Goal: Task Accomplishment & Management: Manage account settings

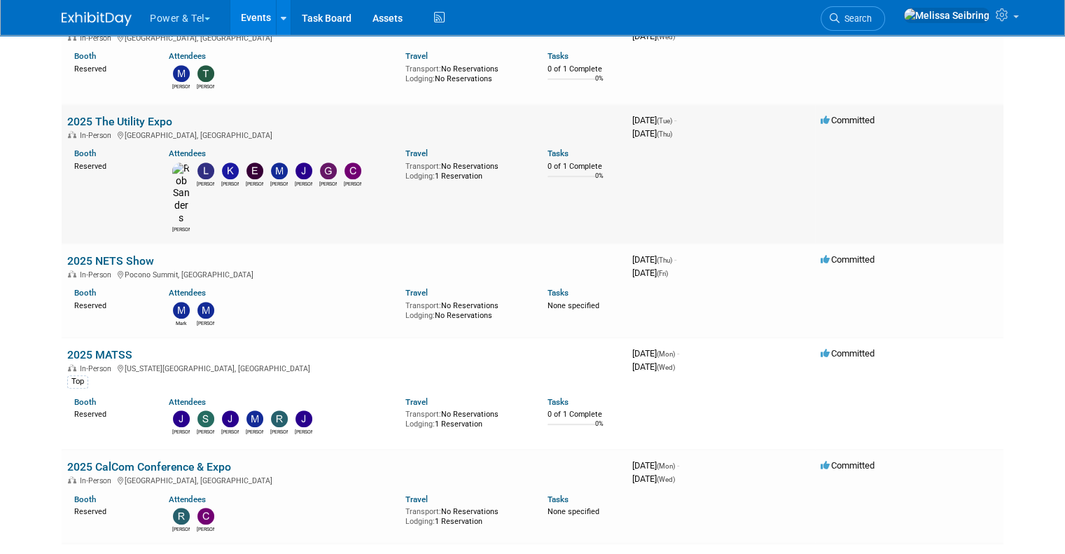
scroll to position [700, 0]
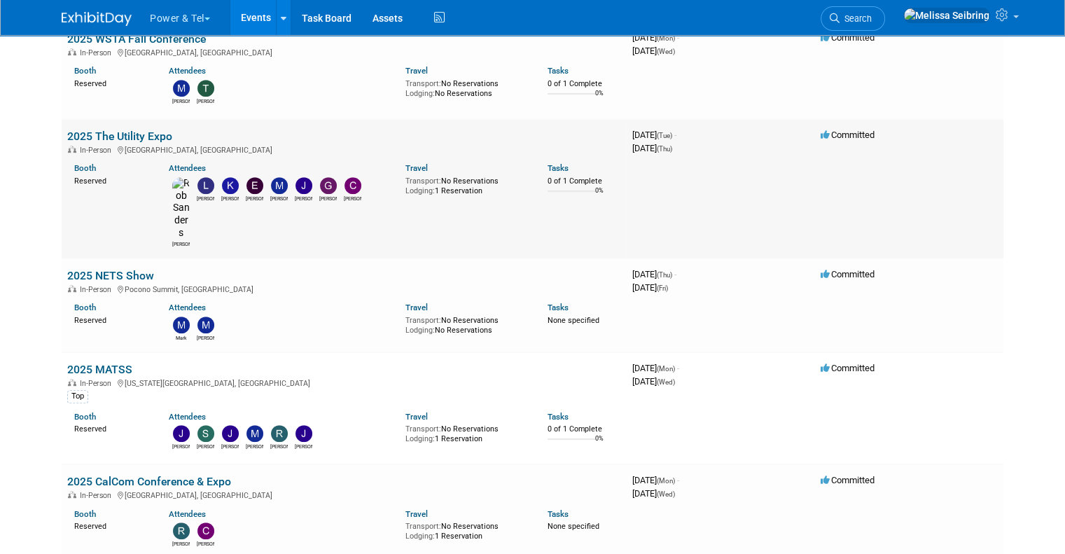
click at [134, 132] on link "2025 The Utility Expo" at bounding box center [119, 136] width 105 height 13
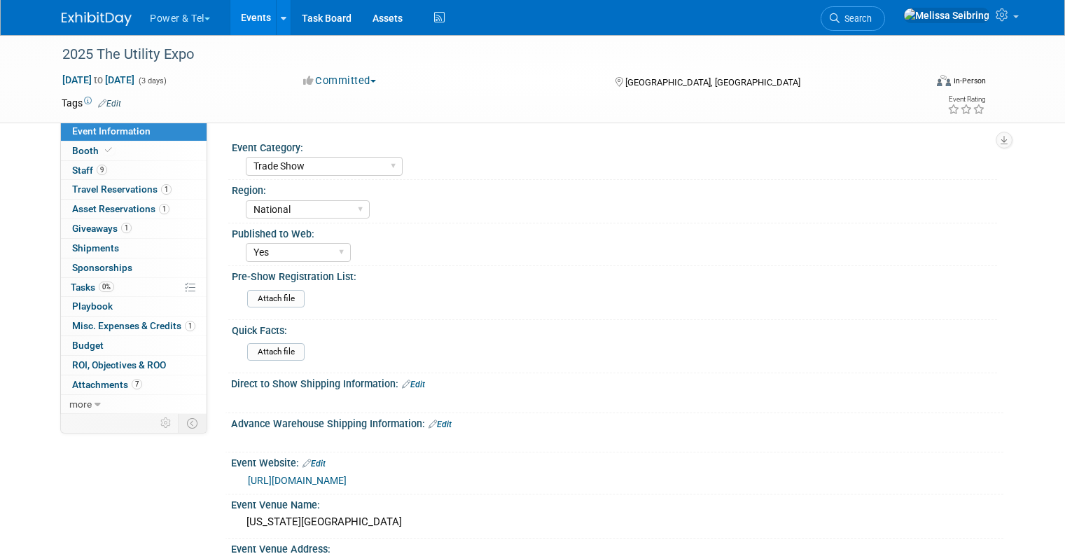
select select "Trade Show"
select select "National"
select select "Yes"
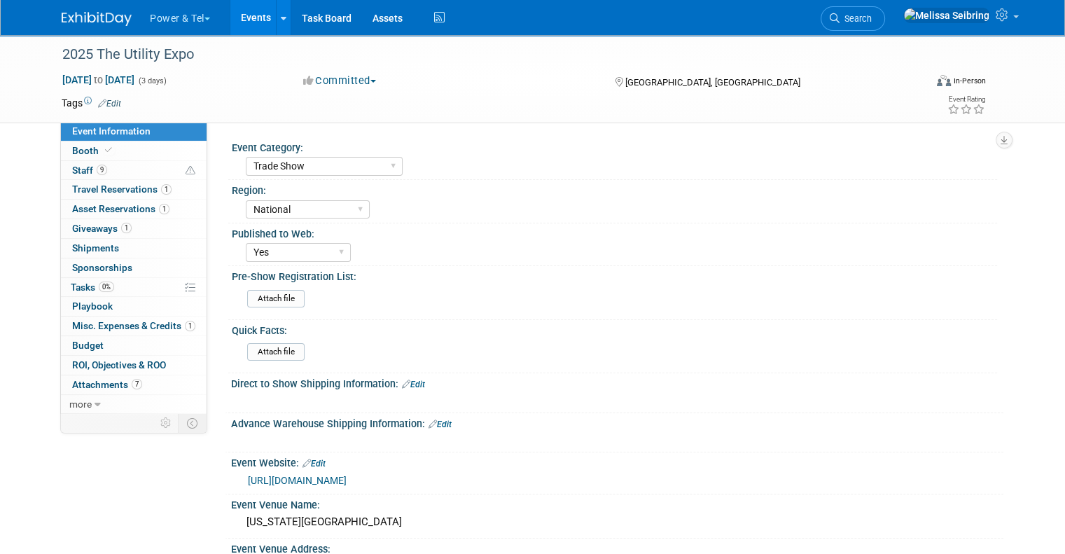
drag, startPoint x: 220, startPoint y: 186, endPoint x: 258, endPoint y: 191, distance: 38.8
click at [258, 191] on div "Region:" at bounding box center [615, 189] width 766 height 18
click at [294, 214] on select "Central West South Great Lakes National Canada Export/CALA Strategic Accounts" at bounding box center [308, 209] width 124 height 19
click at [246, 200] on select "Central West South Great Lakes National Canada Export/CALA Strategic Accounts" at bounding box center [308, 209] width 124 height 19
click at [330, 163] on select "Trade Show P&T Hosted Event Export/Canada Outing Only" at bounding box center [324, 166] width 157 height 19
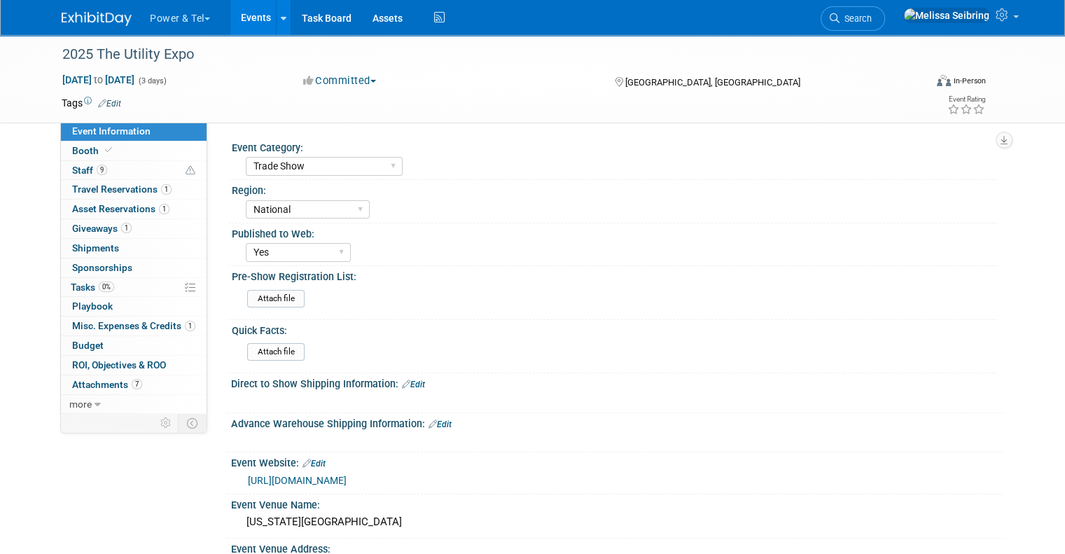
click at [342, 165] on div "Trade Show P&T Hosted Event Export/Canada Outing Only" at bounding box center [622, 164] width 752 height 22
click at [76, 20] on img at bounding box center [97, 19] width 70 height 14
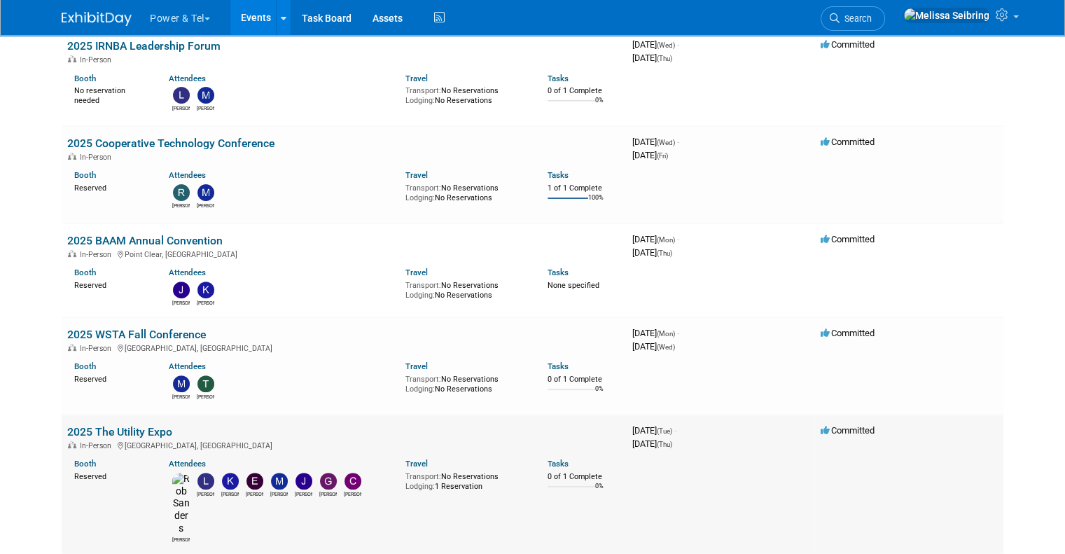
scroll to position [420, 0]
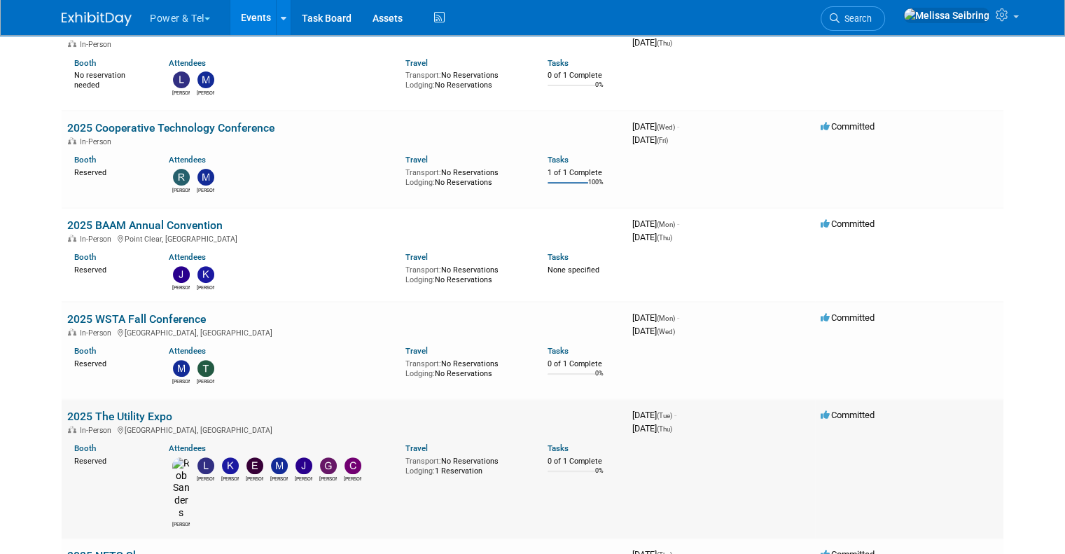
click at [99, 410] on link "2025 The Utility Expo" at bounding box center [119, 416] width 105 height 13
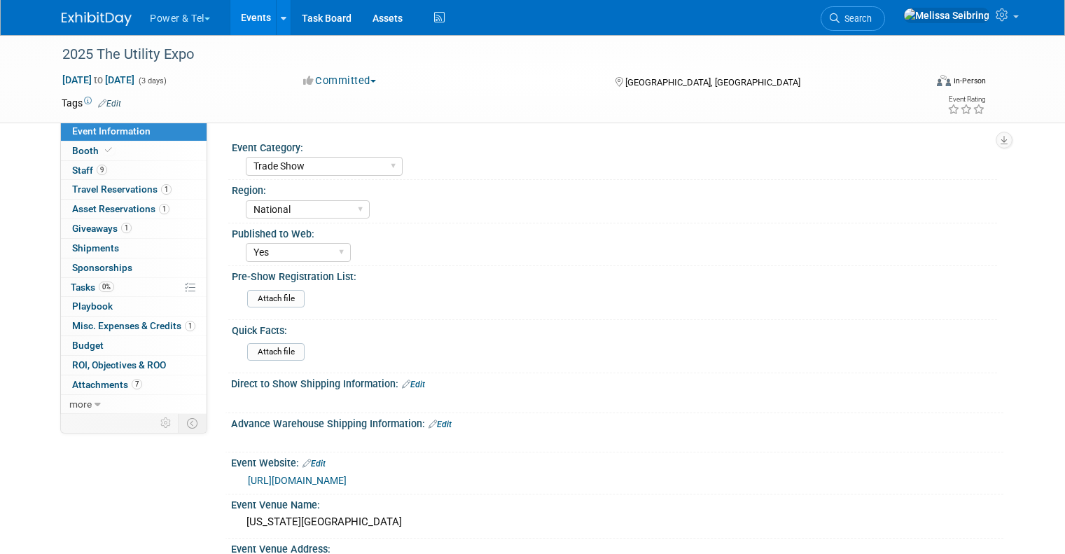
select select "Trade Show"
select select "National"
select select "Yes"
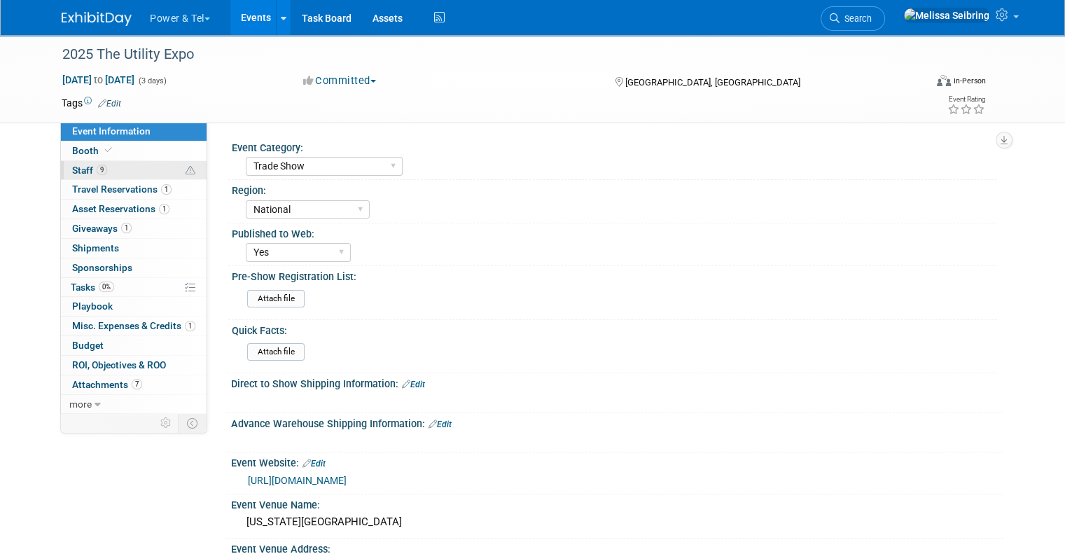
click at [76, 163] on link "9 Staff 9" at bounding box center [134, 170] width 146 height 19
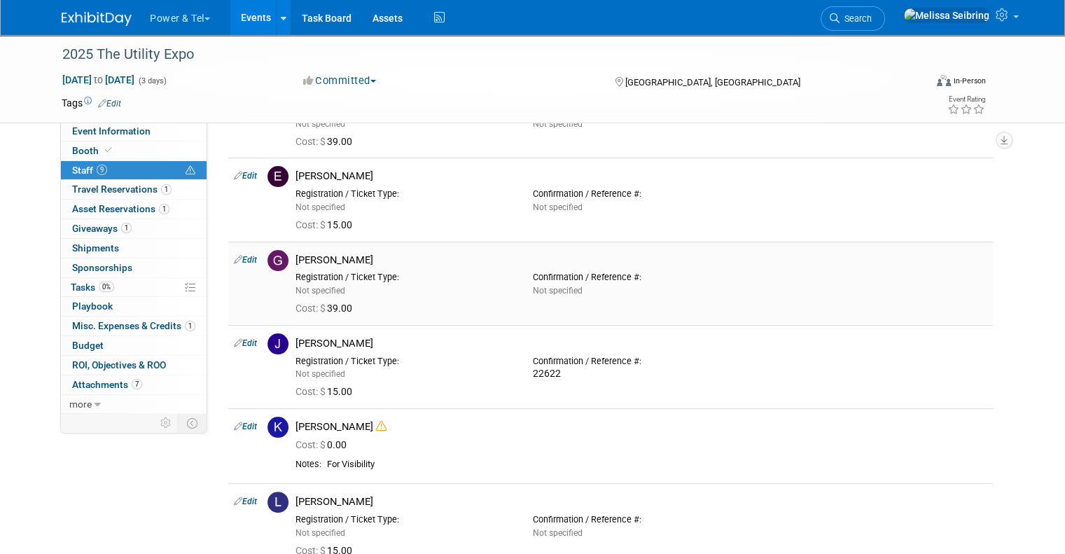
scroll to position [210, 0]
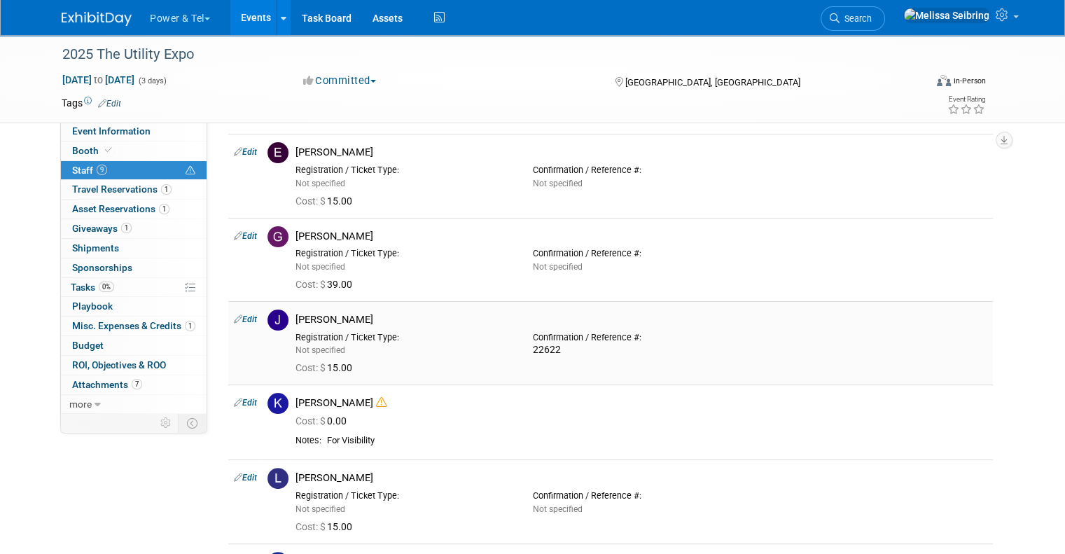
drag, startPoint x: 354, startPoint y: 358, endPoint x: 277, endPoint y: 338, distance: 80.4
click at [290, 338] on td "Jason Cook Registration / Ticket Type: Not specified 15.00" at bounding box center [641, 342] width 703 height 83
click at [364, 364] on div "Cost: $ 15.00" at bounding box center [642, 368] width 692 height 13
click at [370, 376] on td "Jason Cook Registration / Ticket Type: Not specified 15.00" at bounding box center [641, 342] width 703 height 83
click at [317, 364] on span "Cost: $" at bounding box center [312, 367] width 32 height 11
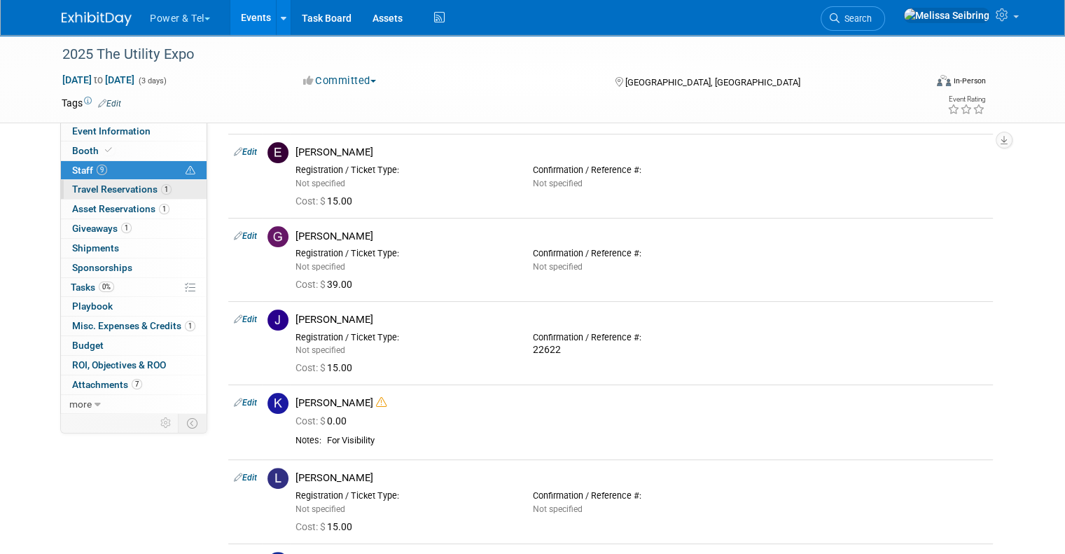
click at [120, 194] on span "Travel Reservations 1" at bounding box center [121, 189] width 99 height 11
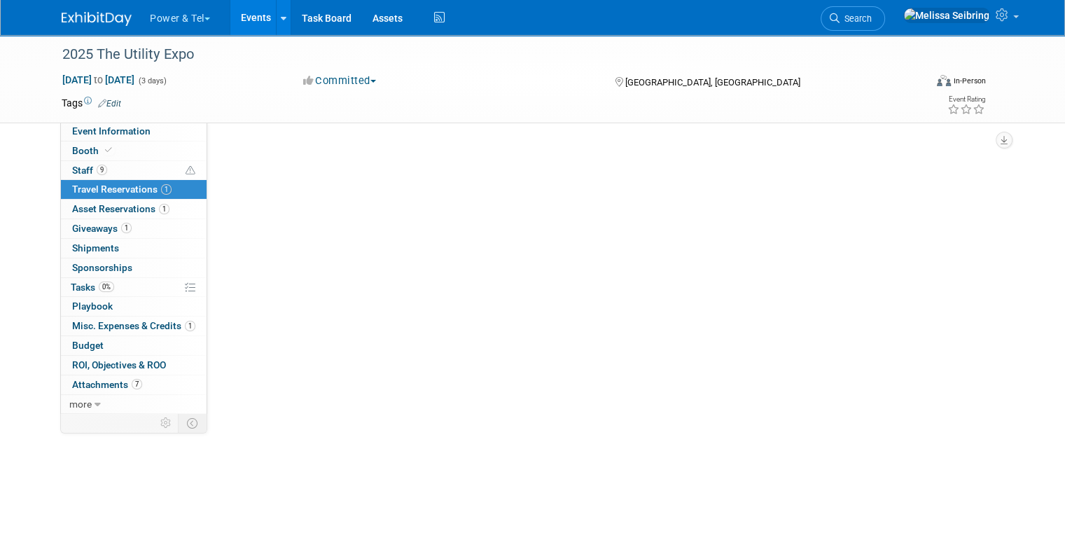
scroll to position [0, 0]
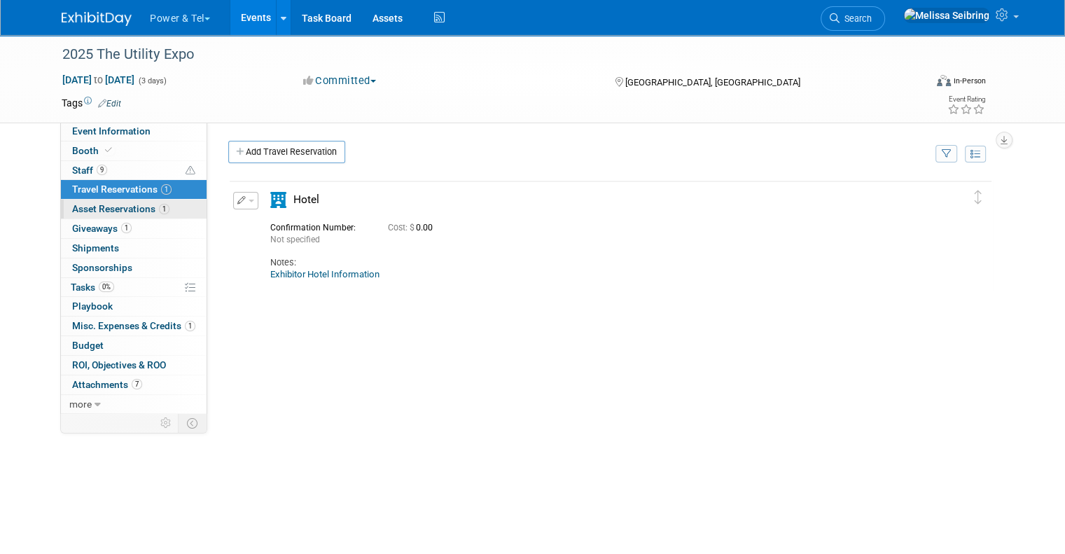
click at [126, 207] on span "Asset Reservations 1" at bounding box center [120, 208] width 97 height 11
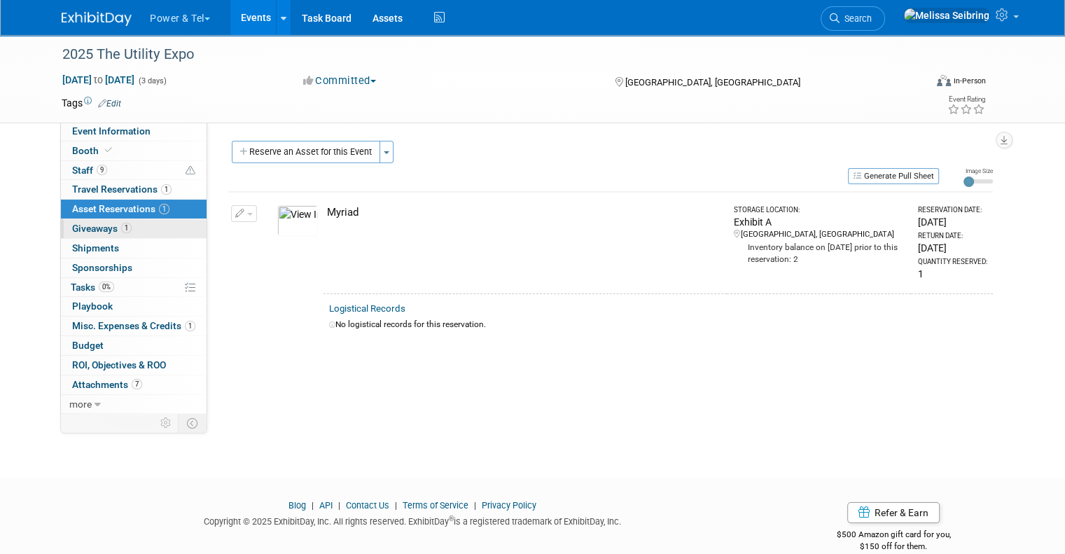
click at [93, 226] on span "Giveaways 1" at bounding box center [102, 228] width 60 height 11
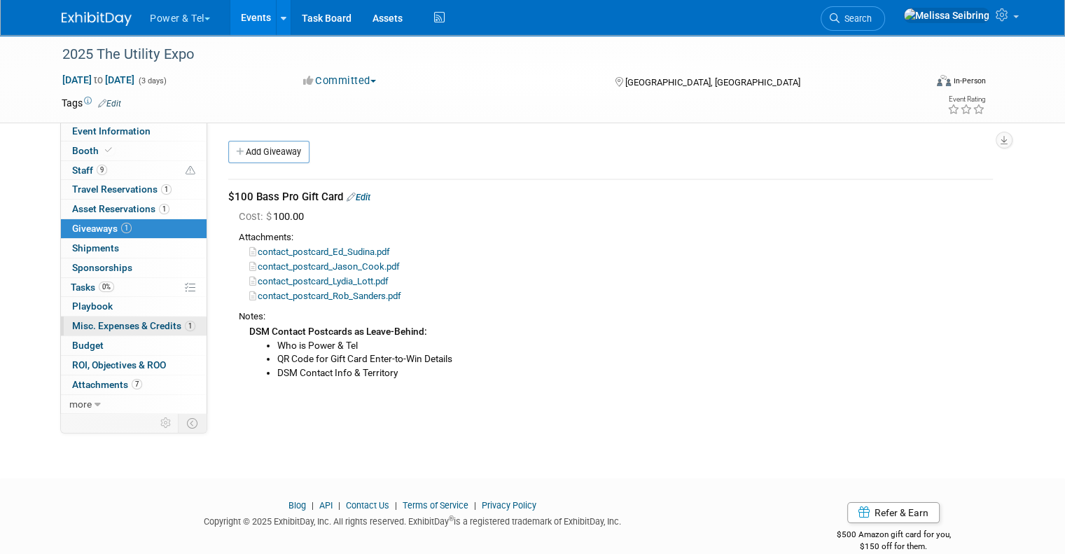
click at [106, 320] on span "Misc. Expenses & Credits 1" at bounding box center [133, 325] width 123 height 11
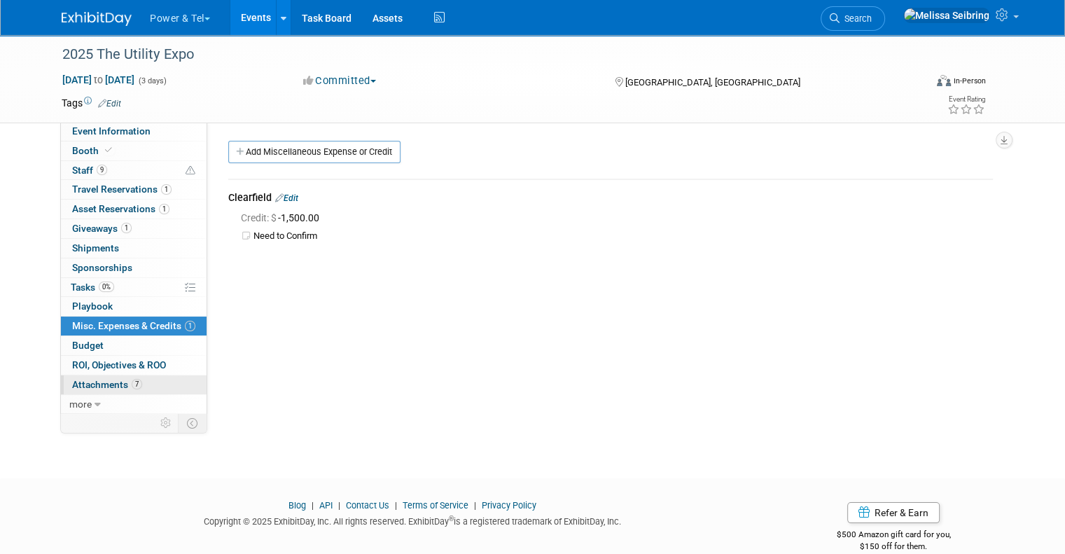
click at [98, 385] on span "Attachments 7" at bounding box center [107, 384] width 70 height 11
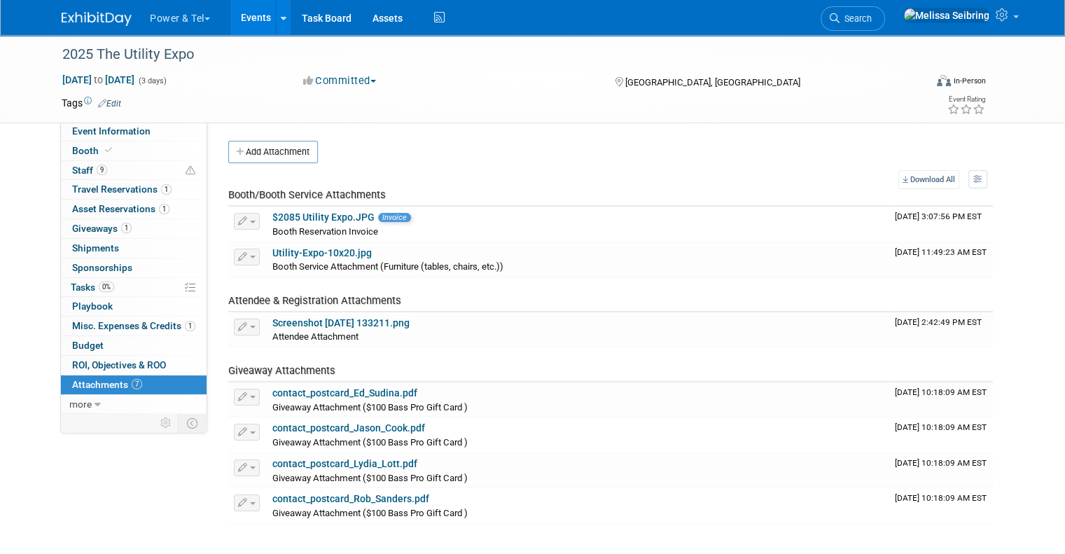
scroll to position [70, 0]
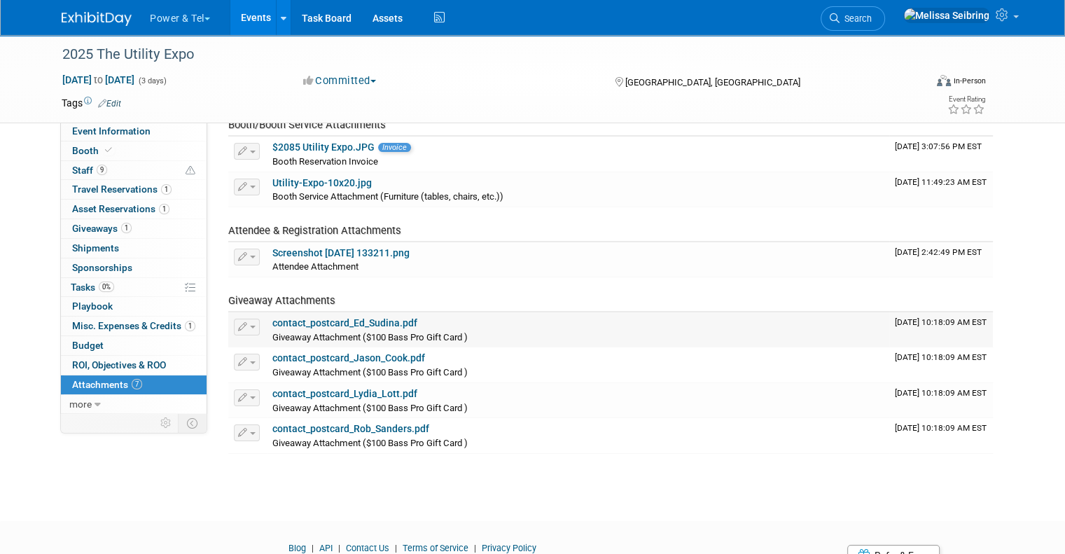
click at [331, 322] on link "contact_postcard_Ed_Sudina.pdf" at bounding box center [344, 322] width 145 height 11
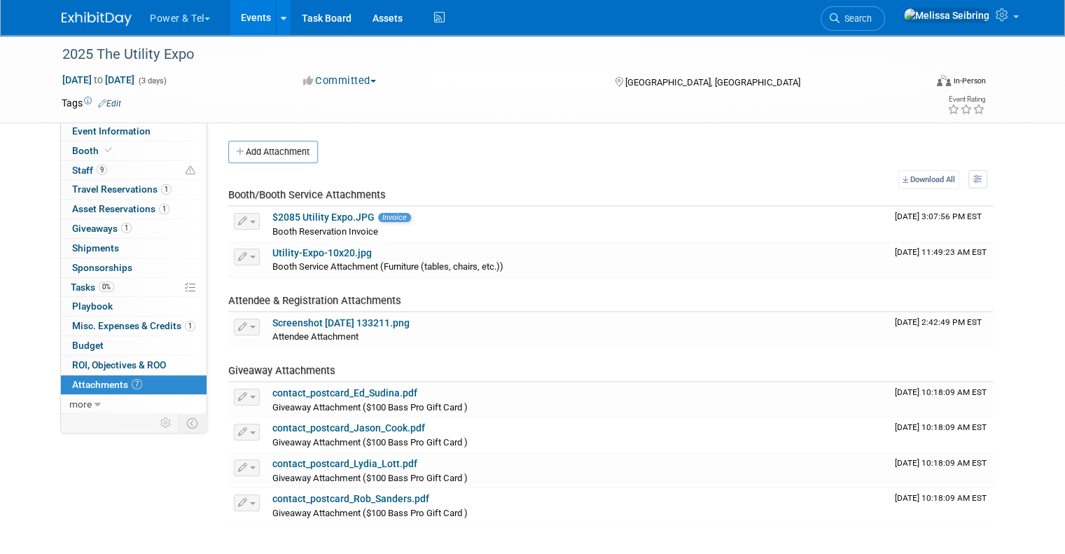
click at [70, 414] on td at bounding box center [107, 423] width 93 height 18
click at [77, 402] on span "more" at bounding box center [80, 404] width 22 height 11
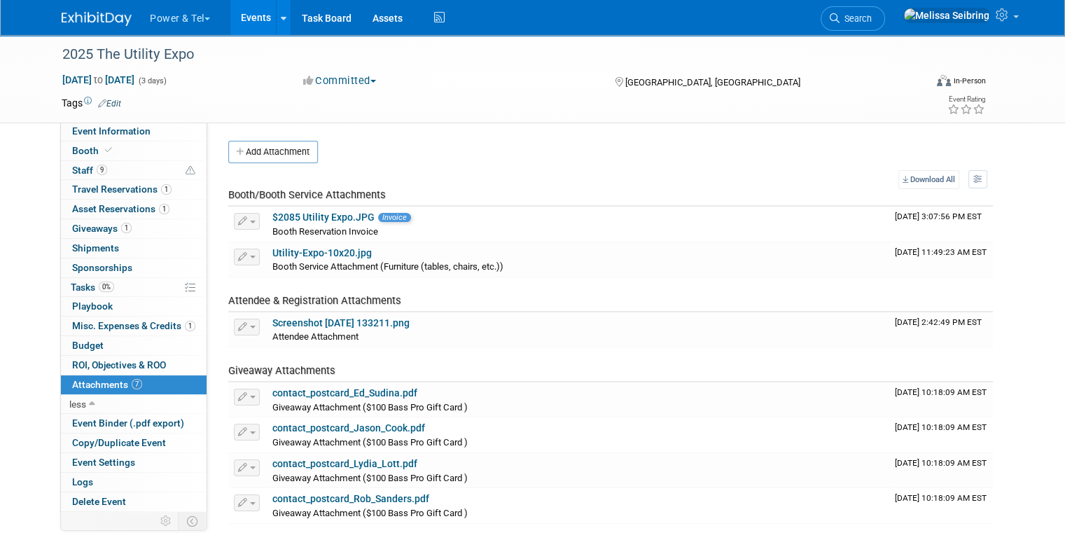
click at [95, 16] on img at bounding box center [97, 19] width 70 height 14
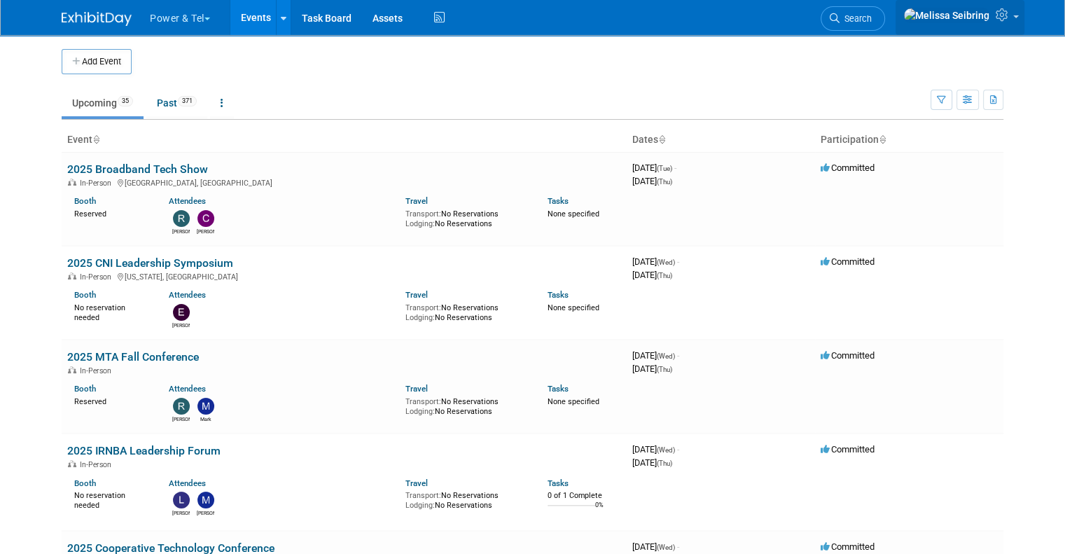
click at [1018, 25] on link at bounding box center [960, 17] width 129 height 35
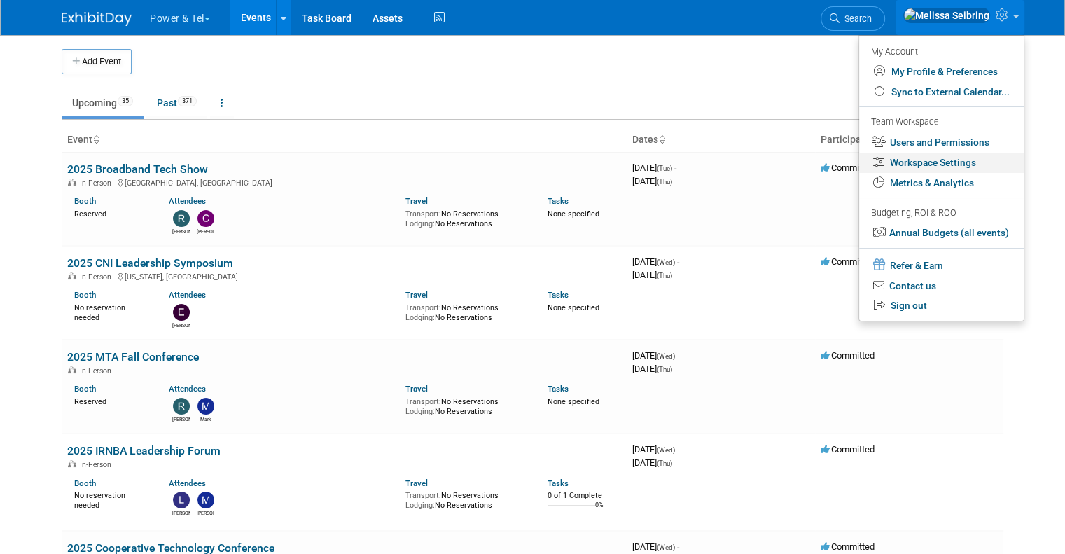
click at [974, 165] on link "Workspace Settings" at bounding box center [941, 163] width 165 height 20
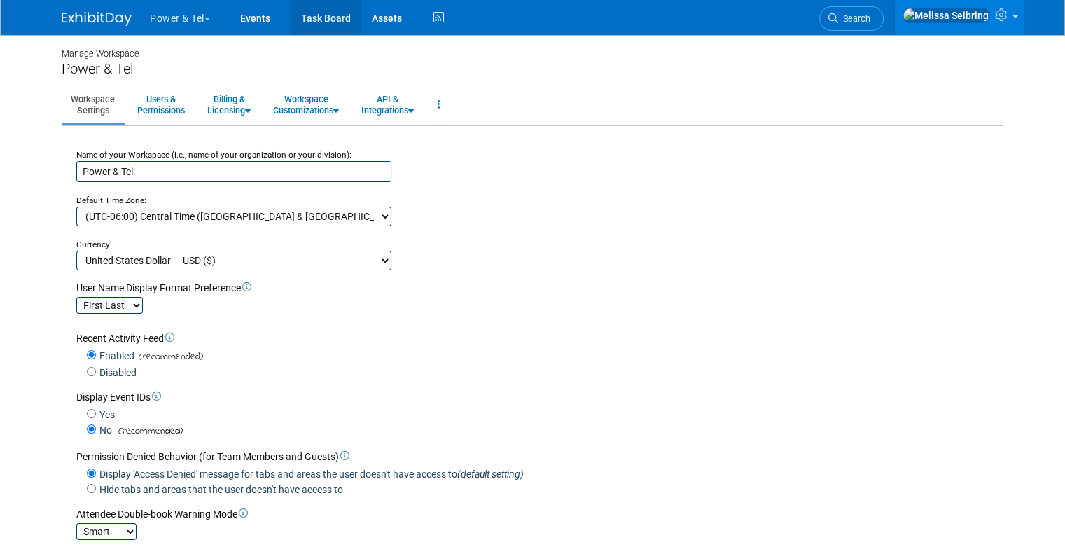
click at [326, 20] on link "Task Board" at bounding box center [326, 17] width 71 height 35
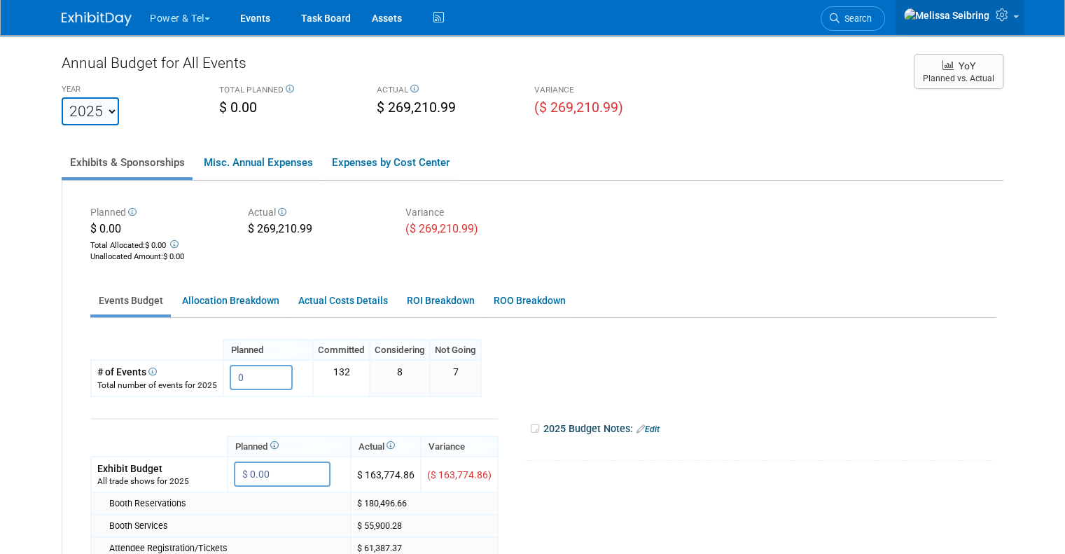
click at [1025, 17] on link at bounding box center [960, 17] width 129 height 35
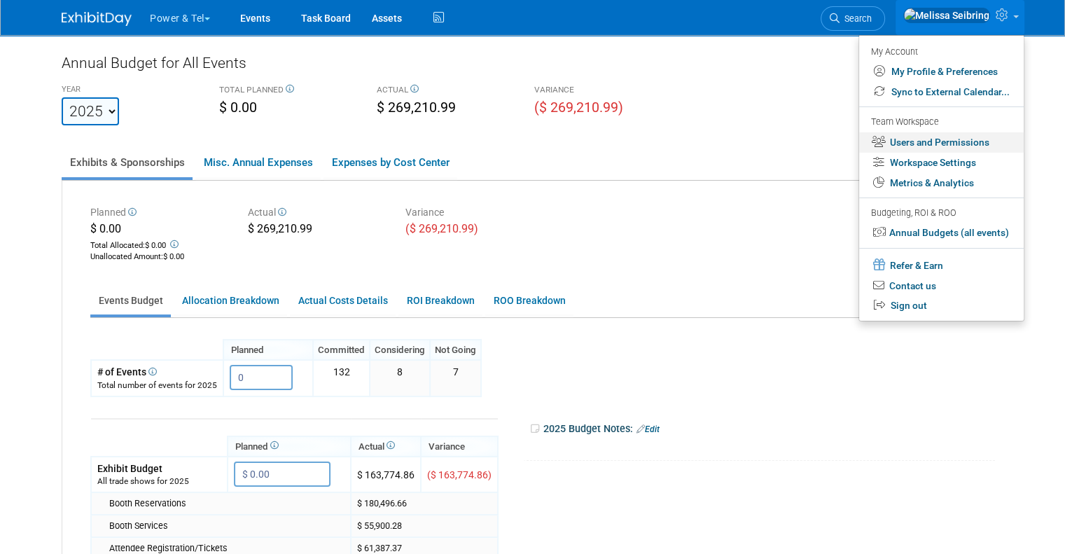
click at [970, 139] on link "Users and Permissions" at bounding box center [941, 142] width 165 height 20
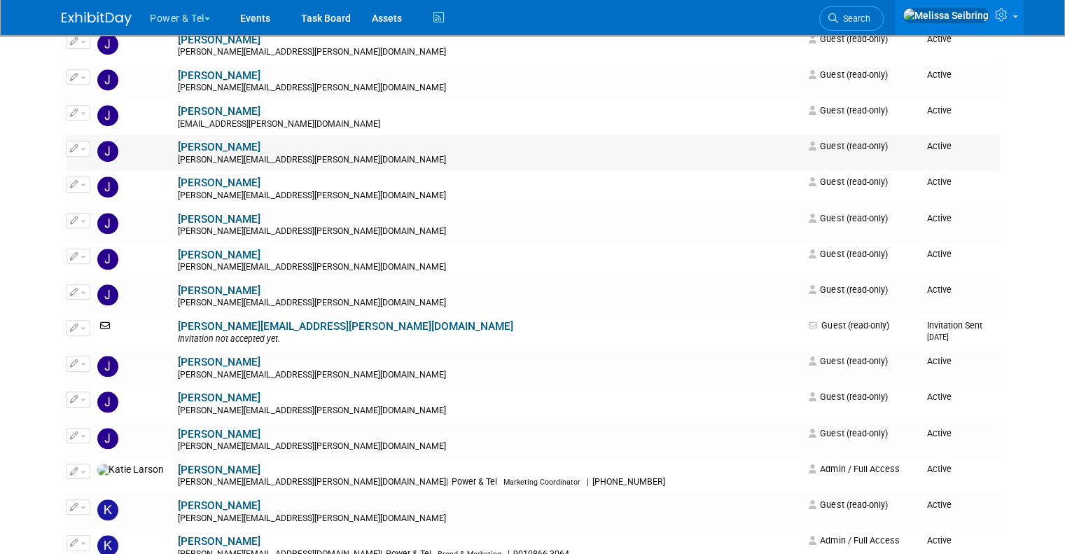
scroll to position [1191, 0]
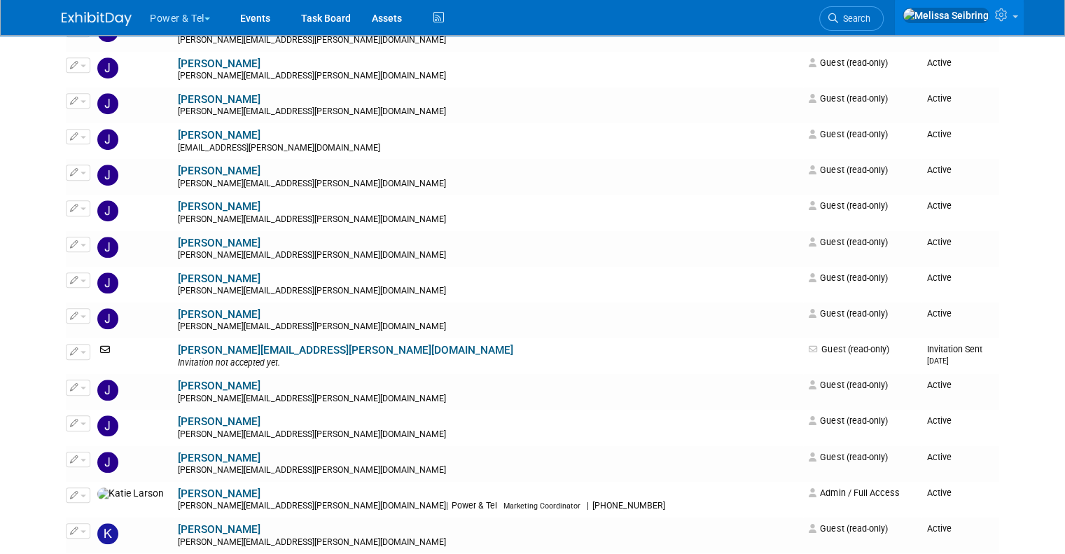
click at [79, 13] on img at bounding box center [97, 19] width 70 height 14
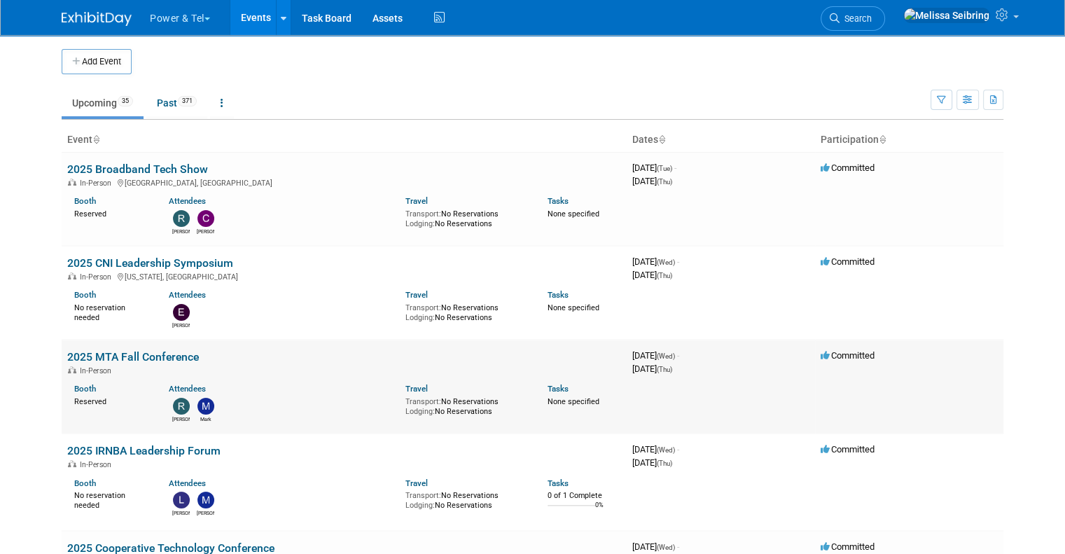
scroll to position [140, 0]
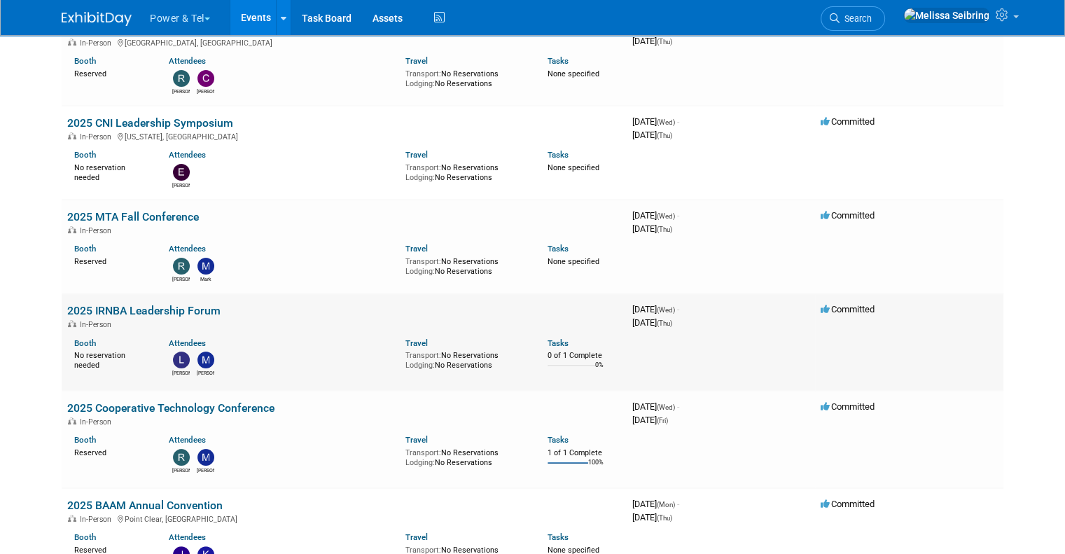
click at [182, 312] on link "2025 IRNBA Leadership Forum" at bounding box center [143, 310] width 153 height 13
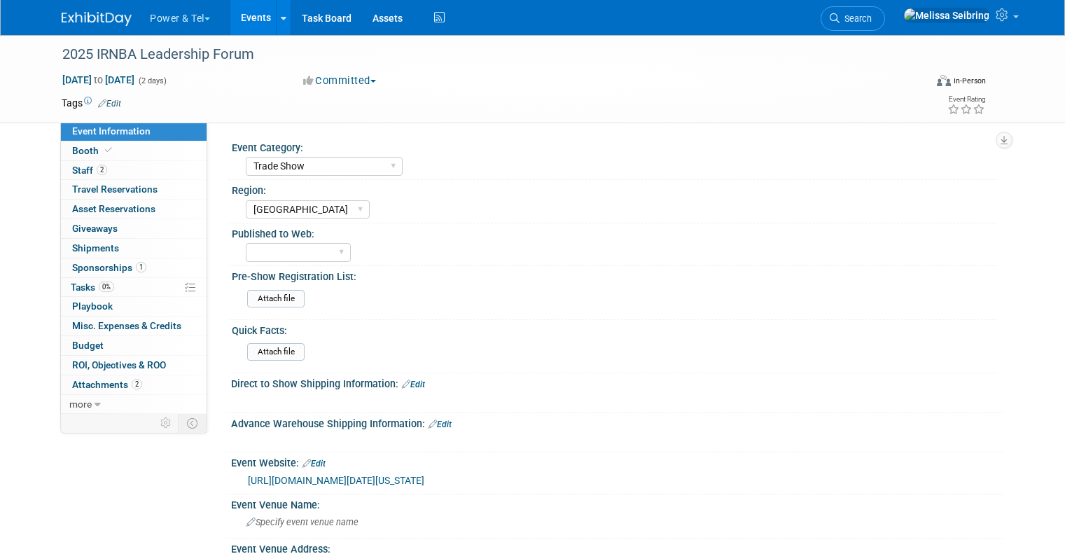
select select "Trade Show"
select select "[GEOGRAPHIC_DATA]"
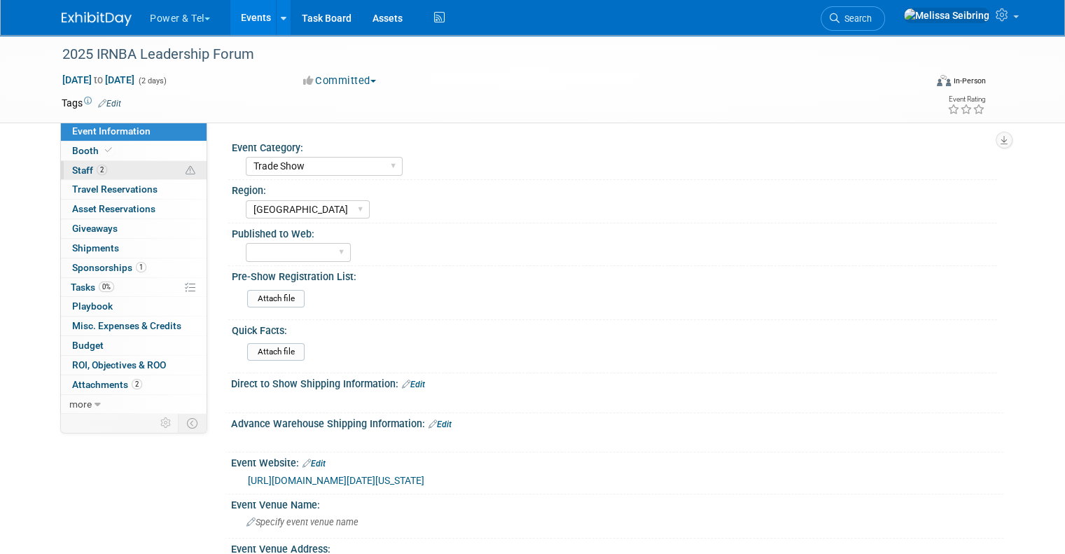
click at [72, 171] on span "Staff 2" at bounding box center [89, 170] width 35 height 11
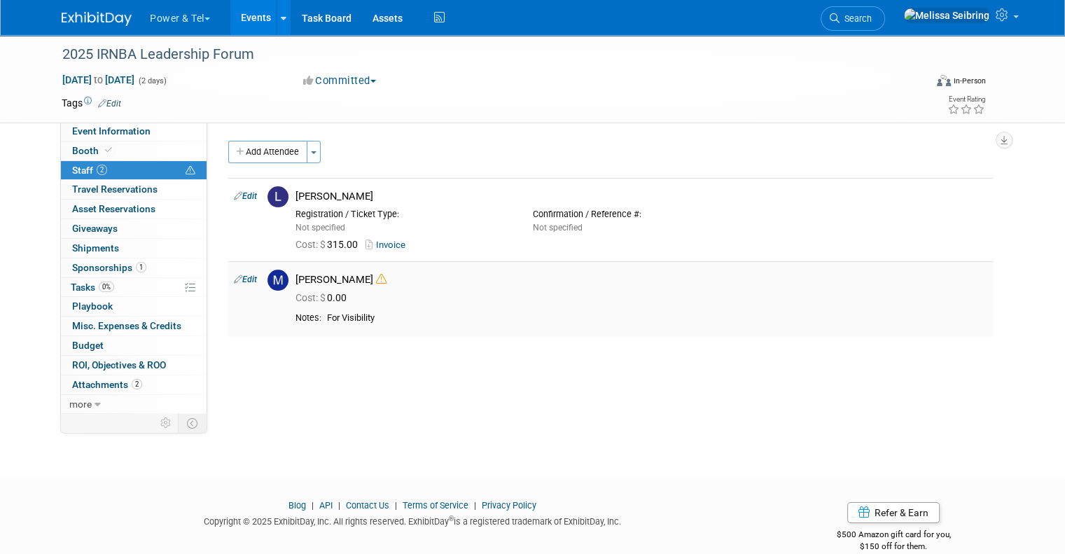
drag, startPoint x: 356, startPoint y: 316, endPoint x: 294, endPoint y: 310, distance: 61.9
click at [294, 310] on td "[PERSON_NAME] Cost: $ 0.00" at bounding box center [641, 298] width 703 height 75
click at [343, 329] on td "[PERSON_NAME] Cost: $ 0.00" at bounding box center [641, 298] width 703 height 75
click at [385, 308] on td "[PERSON_NAME] Cost: $ 0.00" at bounding box center [641, 298] width 703 height 75
click at [378, 316] on div "For Visibility" at bounding box center [657, 318] width 661 height 12
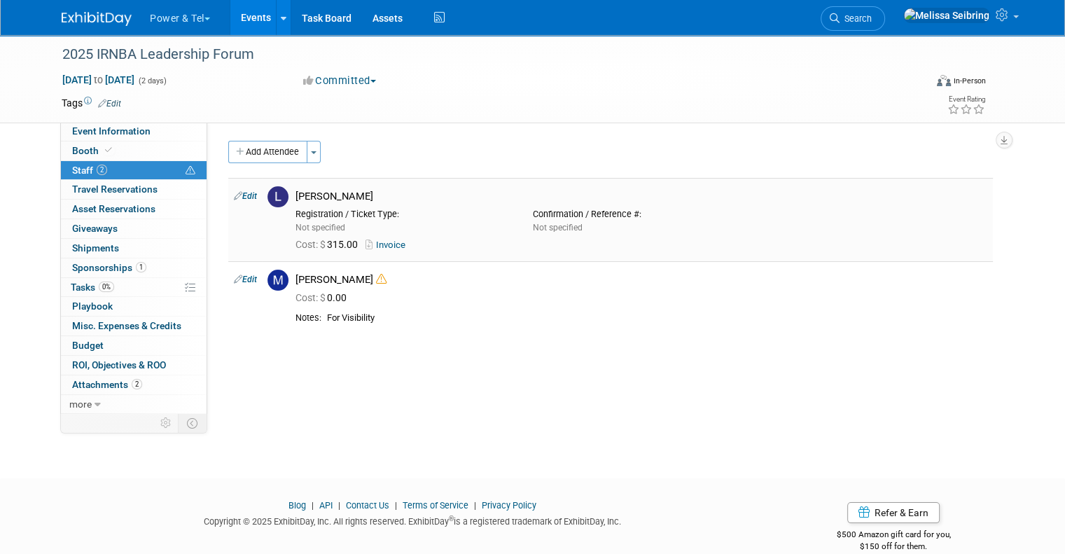
click at [380, 244] on link "Invoice" at bounding box center [389, 245] width 46 height 11
click at [97, 128] on span "Event Information" at bounding box center [111, 130] width 78 height 11
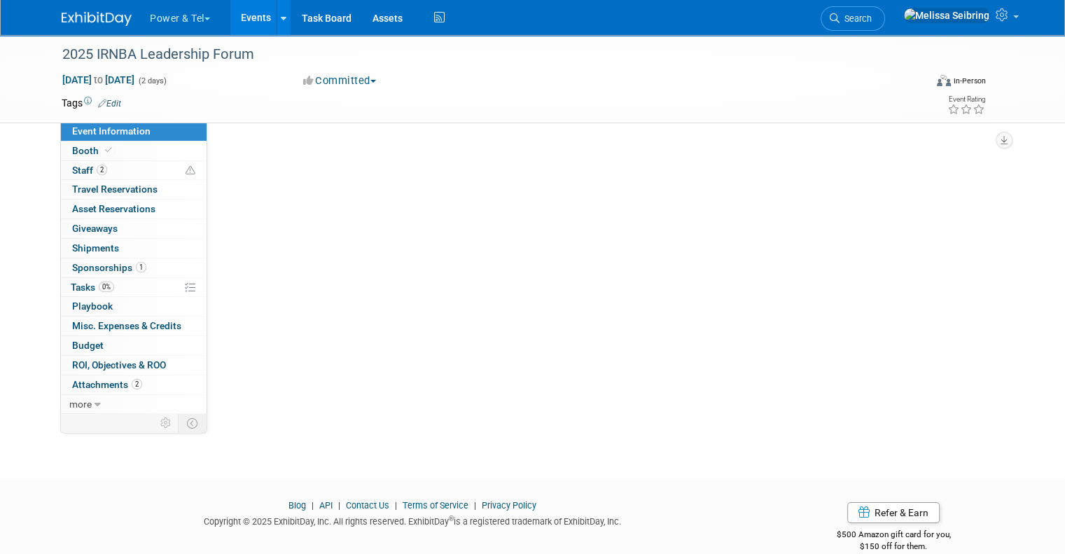
select select "Trade Show"
select select "[GEOGRAPHIC_DATA]"
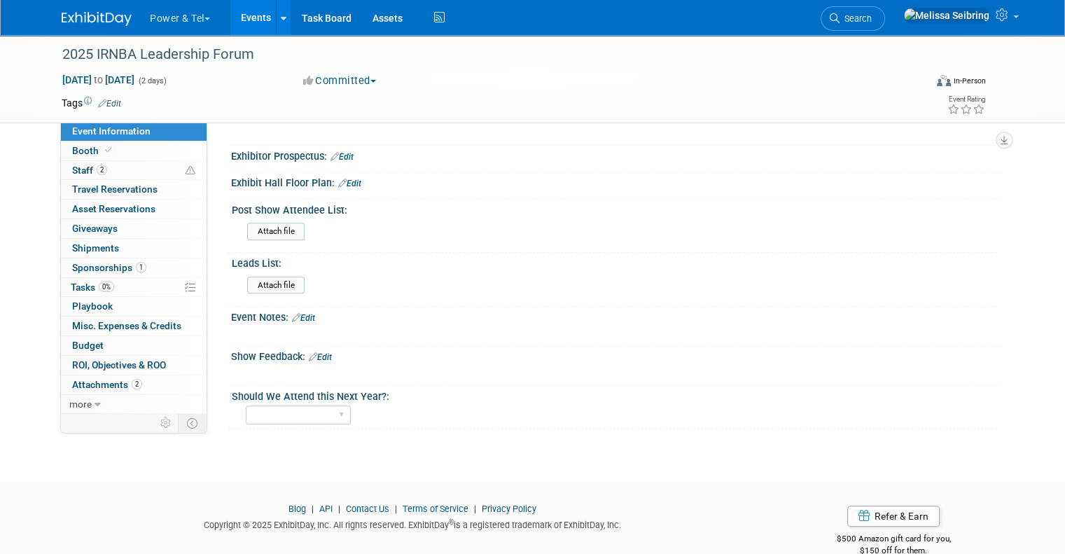
scroll to position [593, 0]
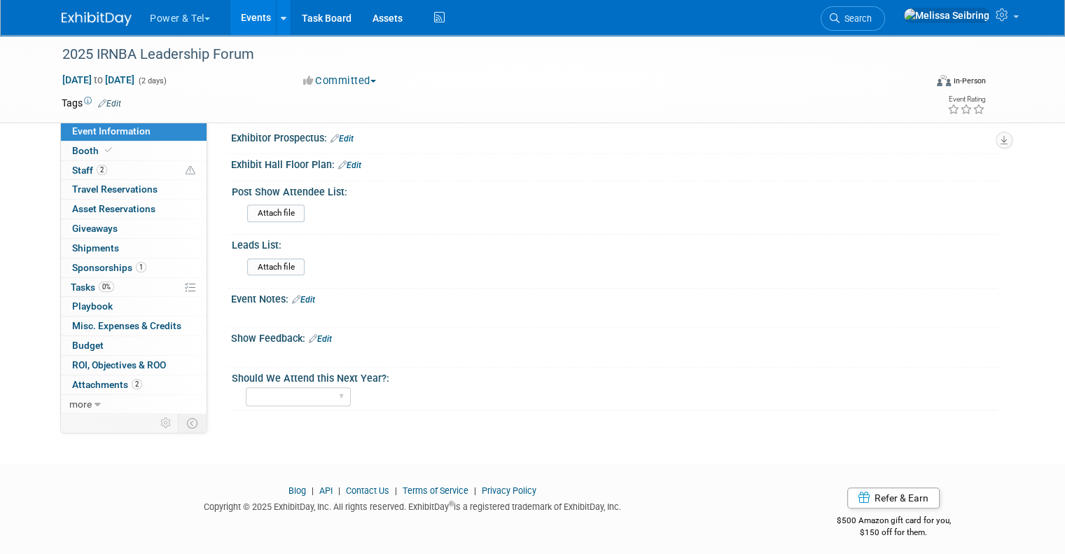
click at [309, 334] on icon at bounding box center [313, 338] width 8 height 9
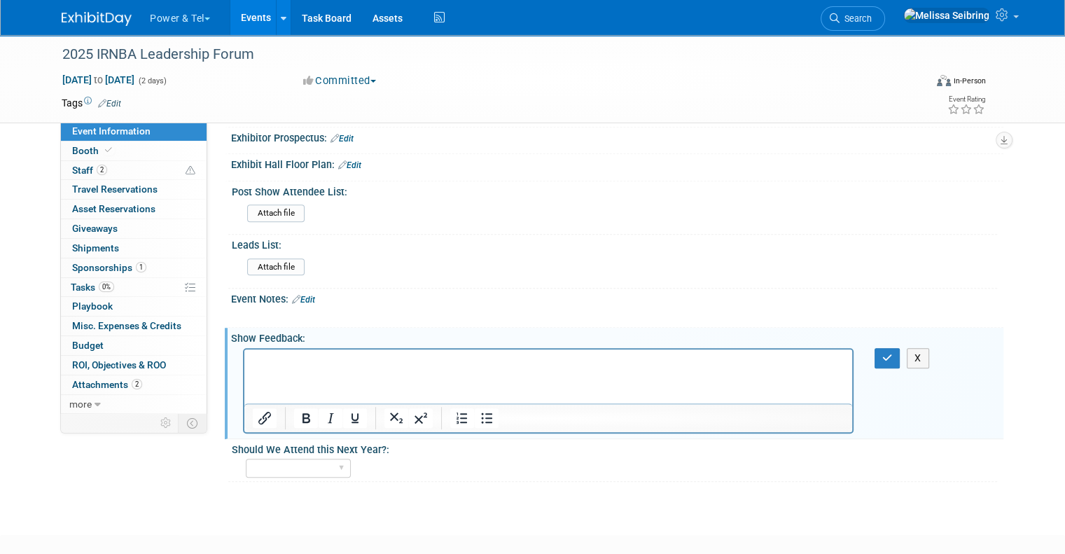
scroll to position [0, 0]
drag, startPoint x: 235, startPoint y: 427, endPoint x: 298, endPoint y: 448, distance: 66.5
click at [299, 448] on div "Event Category: Trade Show P&T Hosted Event Export/[GEOGRAPHIC_DATA] Outing Onl…" at bounding box center [610, 13] width 765 height 937
click at [303, 470] on div "Yes No Maybe" at bounding box center [298, 468] width 105 height 26
click at [310, 463] on select "Yes No Maybe" at bounding box center [298, 468] width 105 height 19
